Goal: Find specific page/section: Find specific page/section

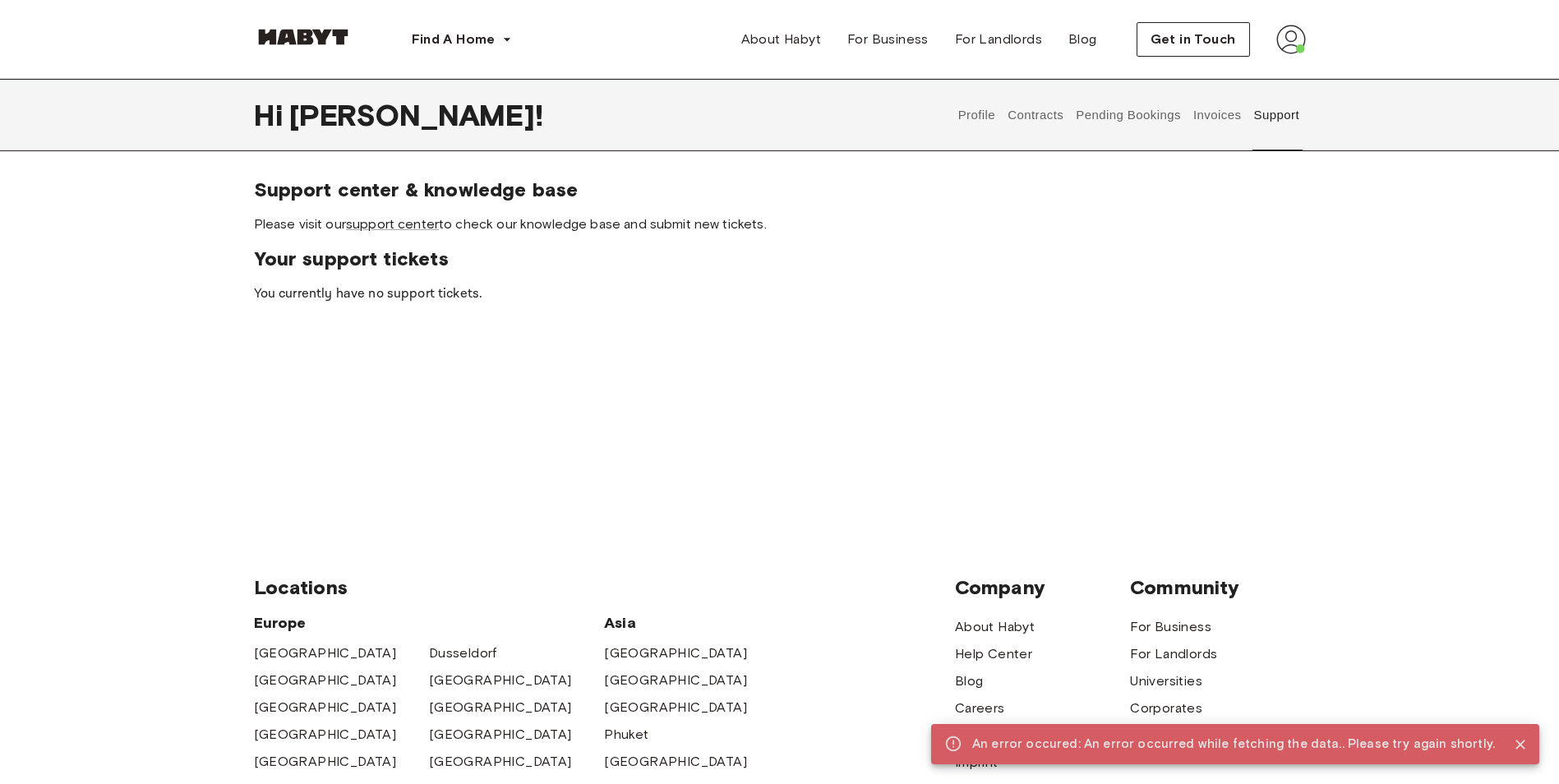
click at [316, 35] on img at bounding box center [303, 37] width 99 height 16
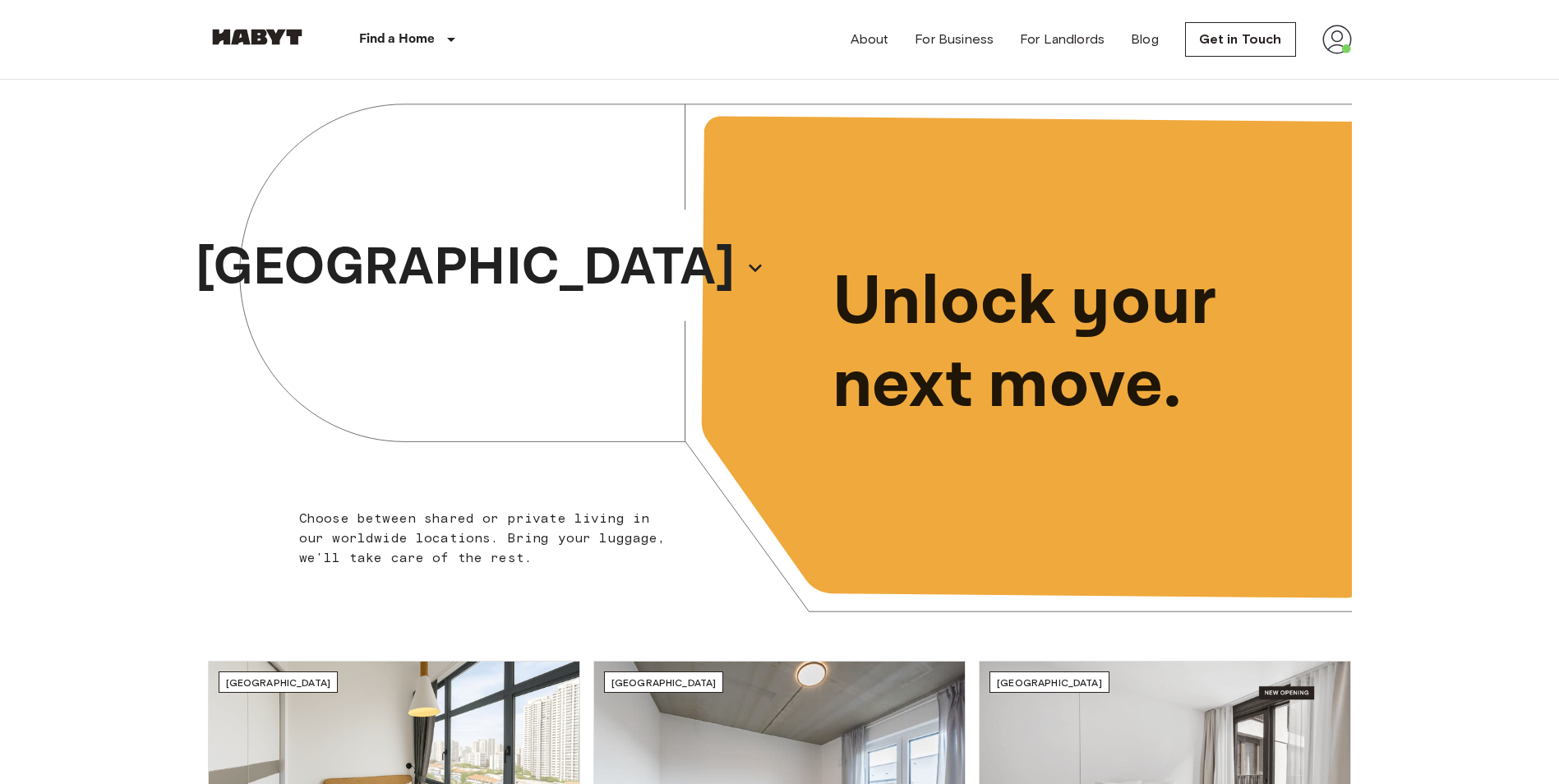
click at [1340, 42] on img at bounding box center [1337, 39] width 30 height 30
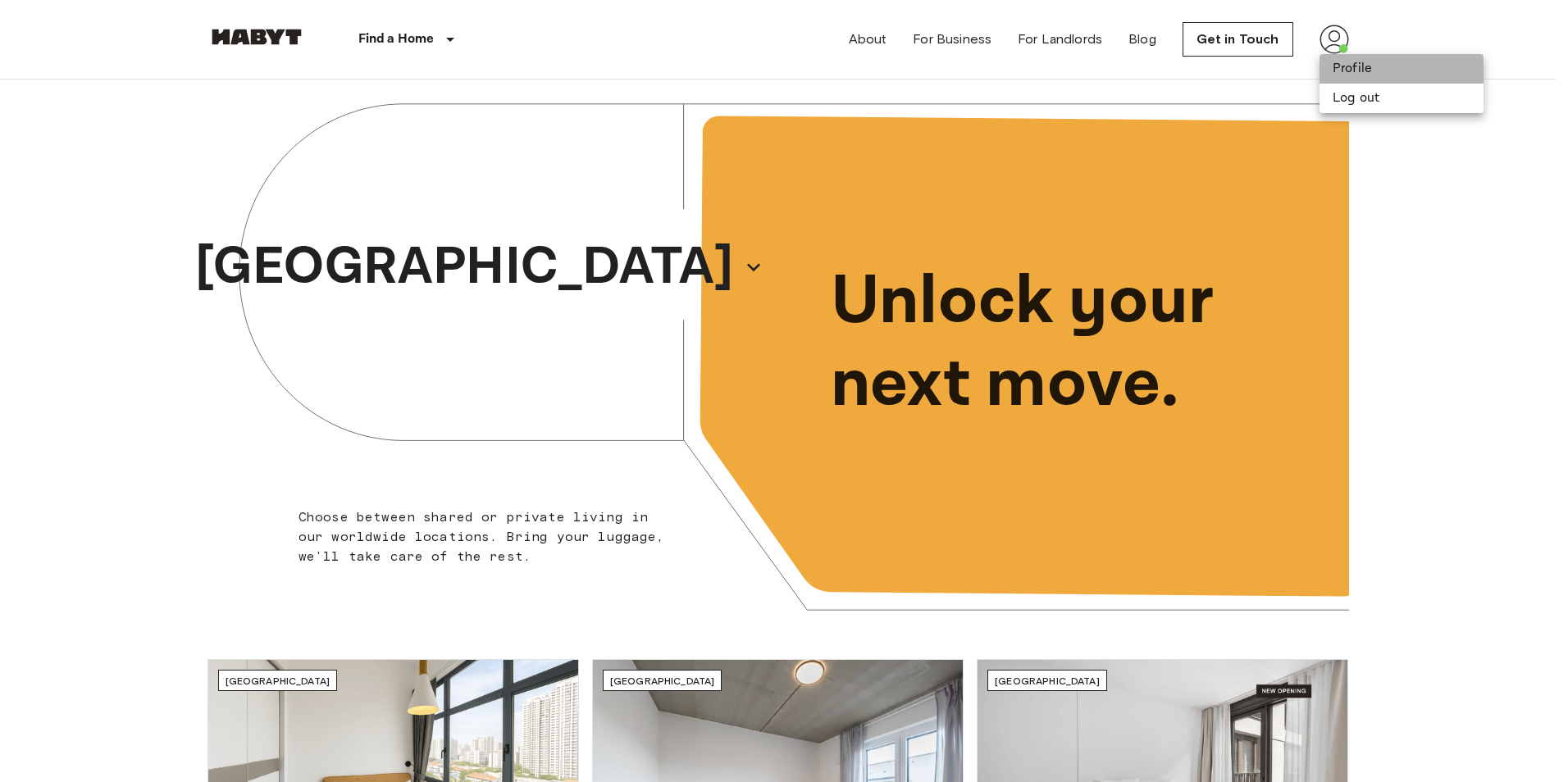
click at [1345, 75] on li "Profile" at bounding box center [1402, 69] width 164 height 30
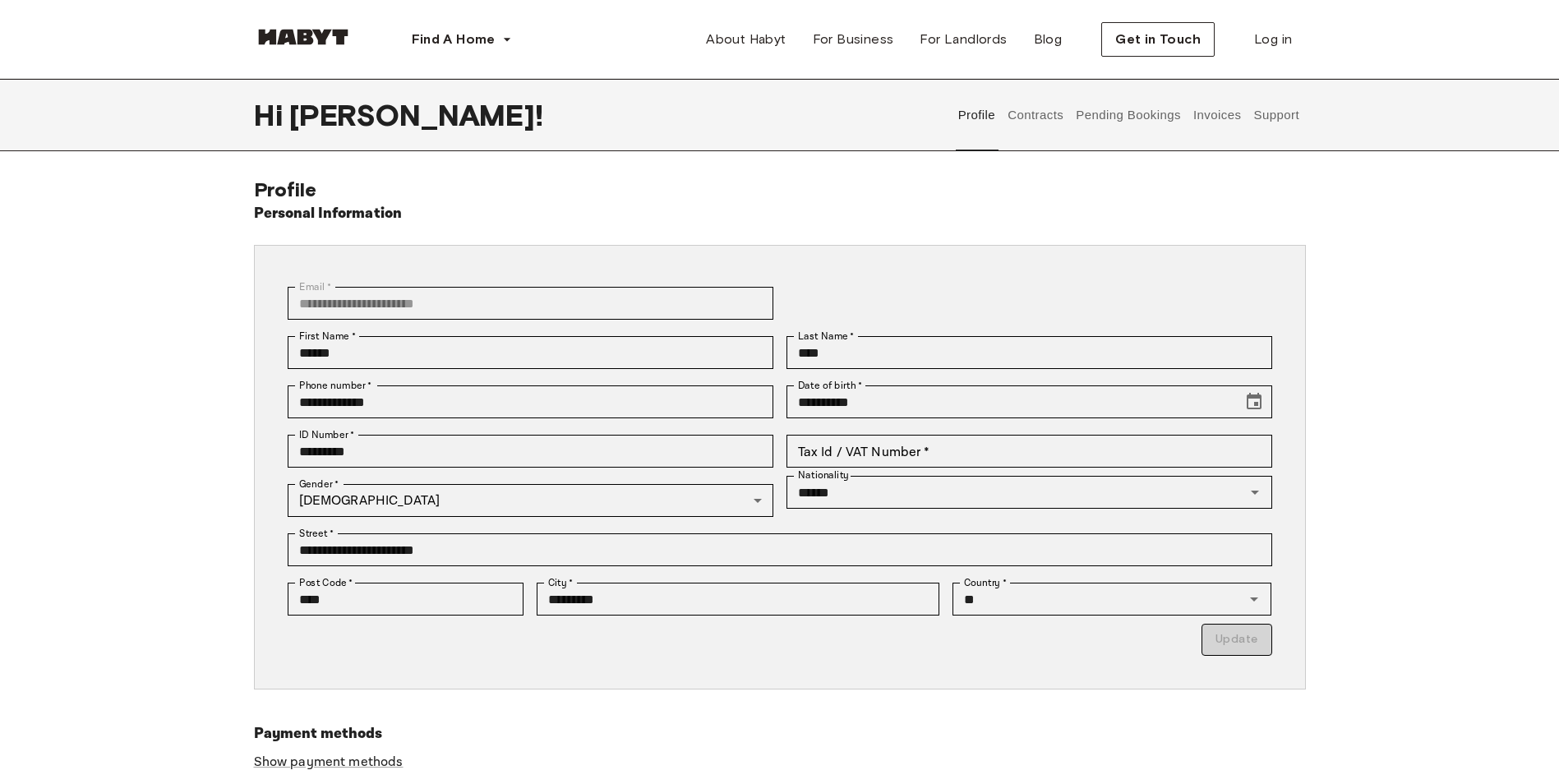
click at [1030, 124] on button "Contracts" at bounding box center [1035, 115] width 60 height 72
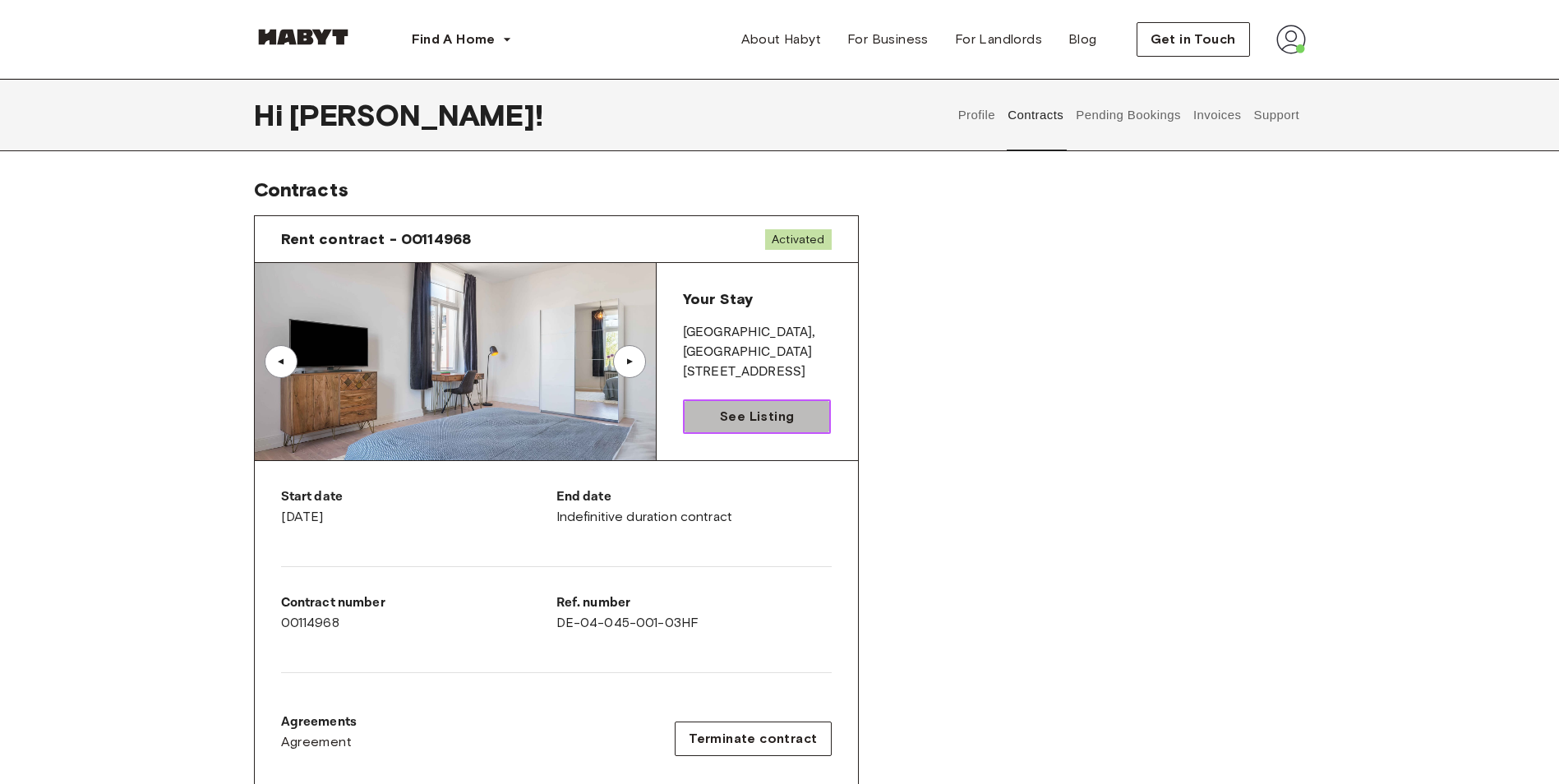
click at [754, 422] on span "See Listing" at bounding box center [757, 417] width 74 height 20
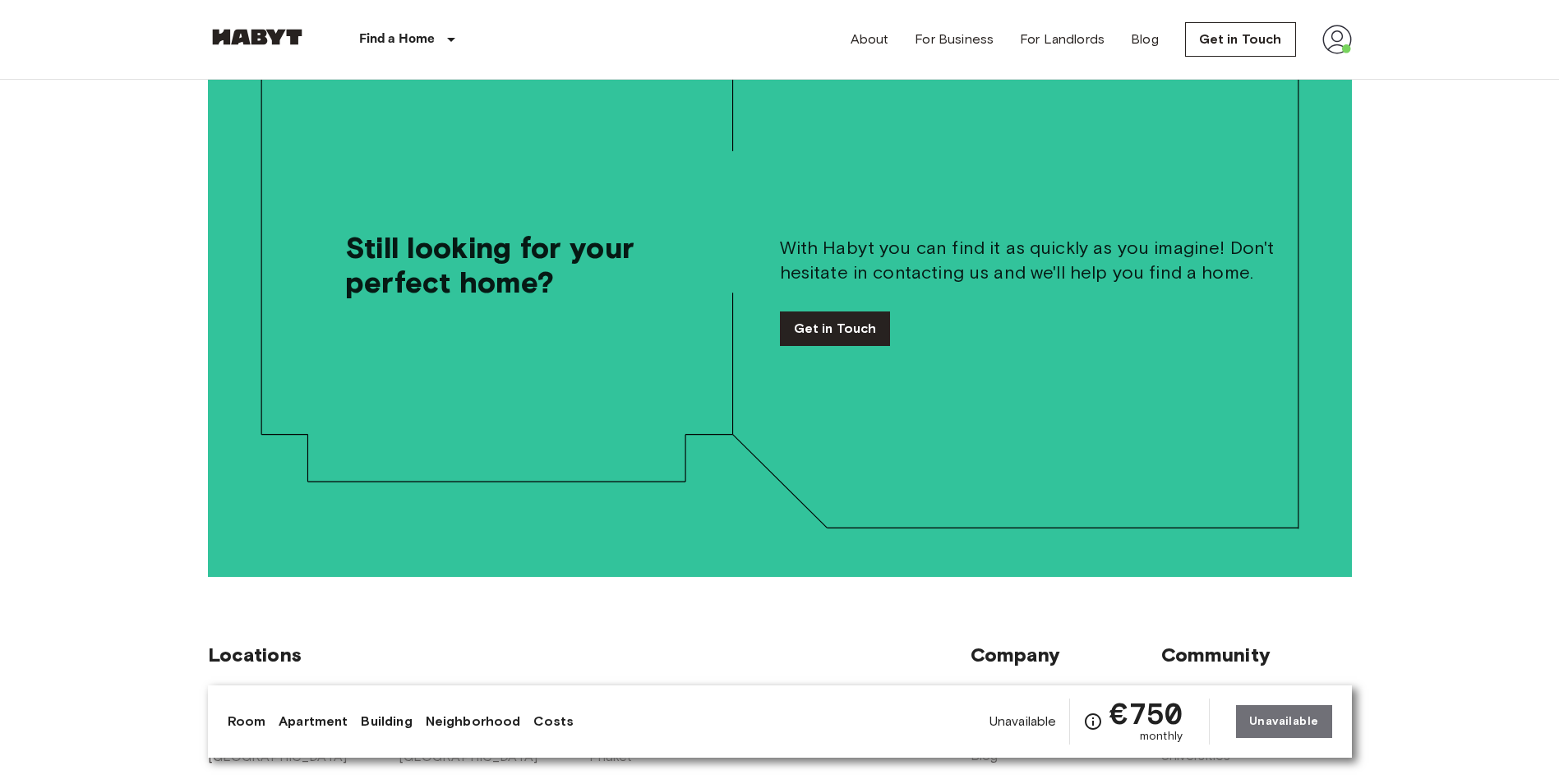
scroll to position [2958, 0]
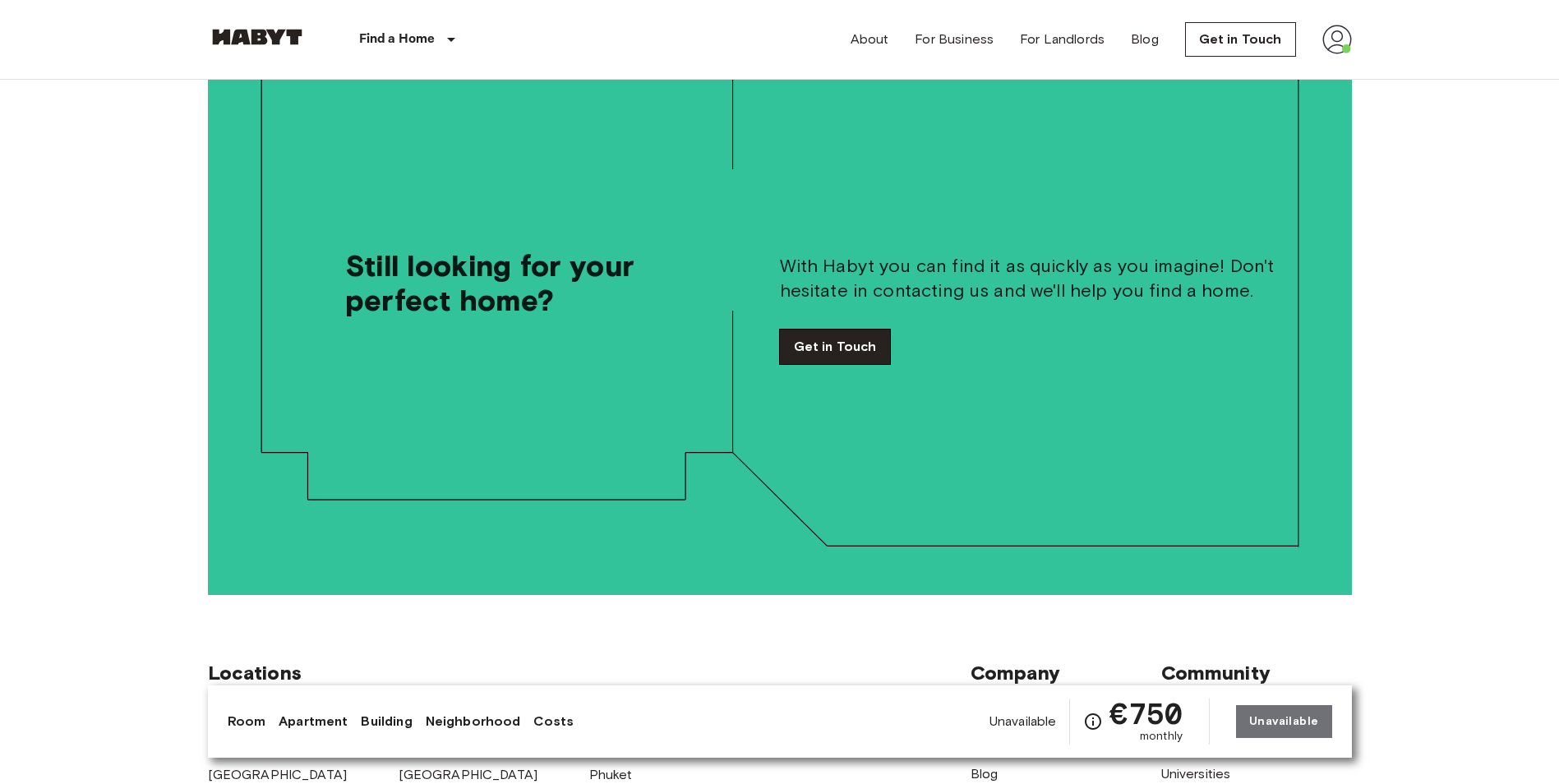
click at [827, 330] on link "Get in Touch" at bounding box center [835, 347] width 111 height 35
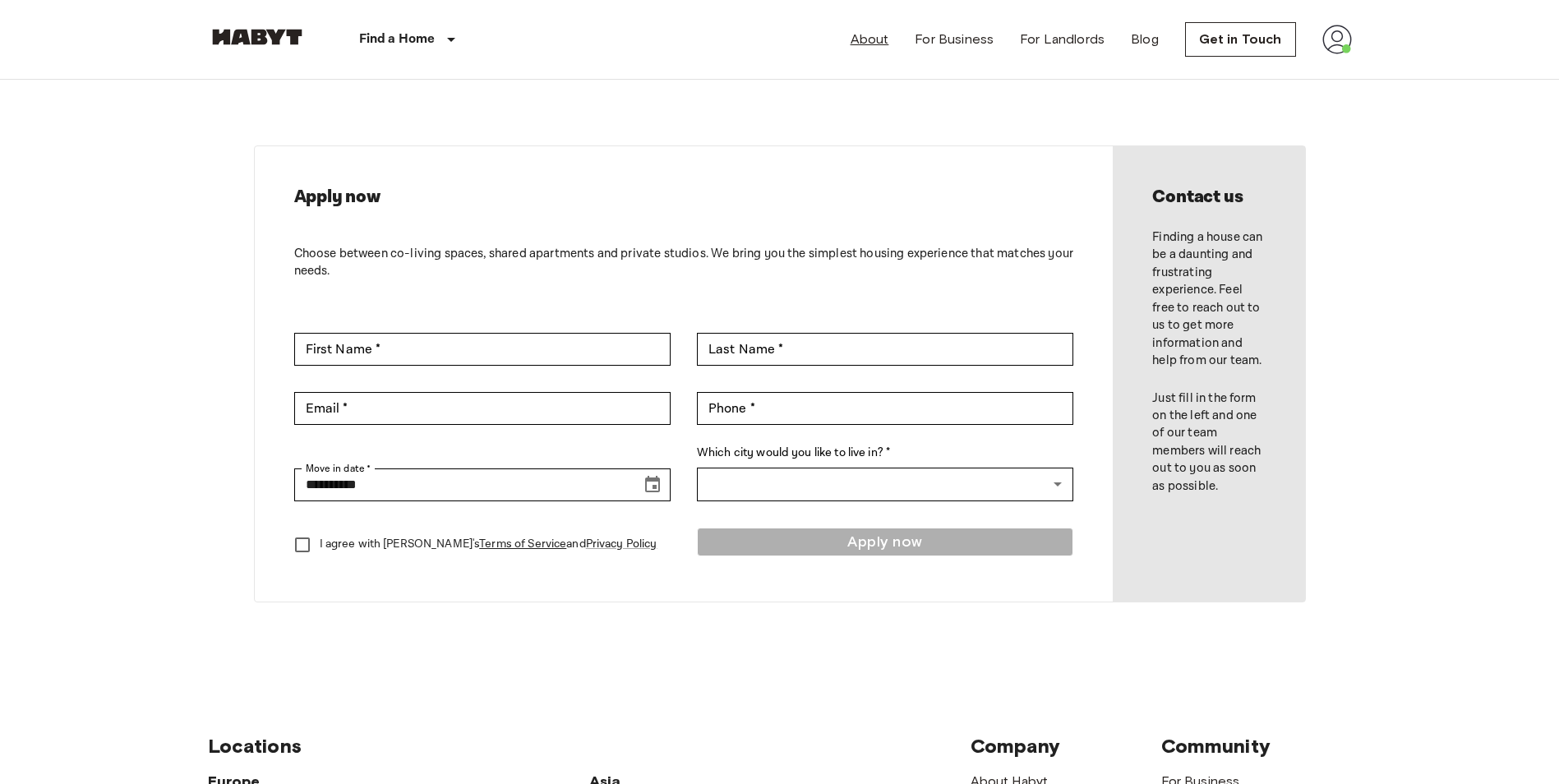
click at [870, 43] on link "About" at bounding box center [869, 39] width 39 height 20
